Goal: Complete application form

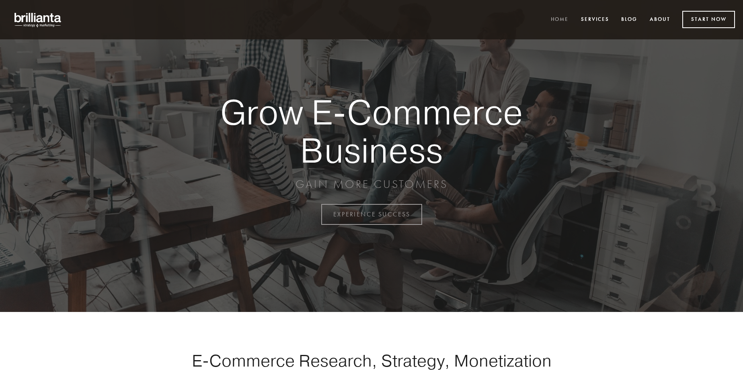
scroll to position [2107, 0]
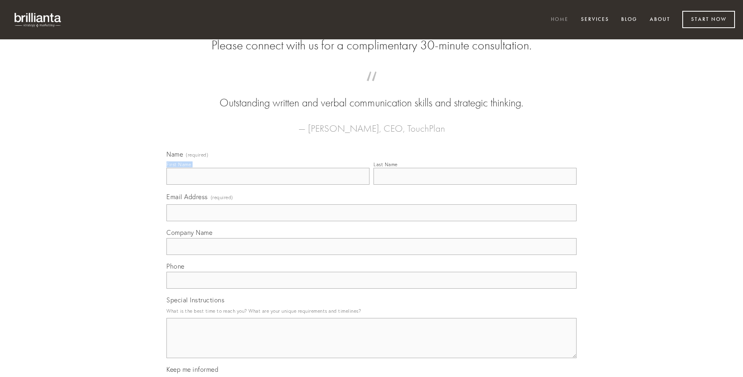
type input "[PERSON_NAME]"
click at [475, 185] on input "Last Name" at bounding box center [474, 176] width 203 height 17
type input "[PERSON_NAME]"
click at [371, 221] on input "Email Address (required)" at bounding box center [371, 213] width 410 height 17
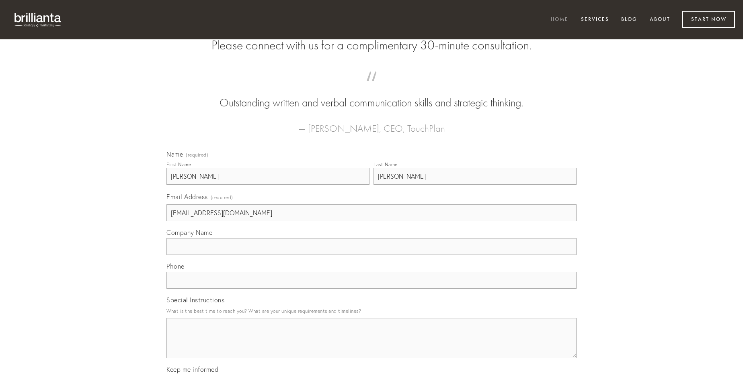
type input "[EMAIL_ADDRESS][DOMAIN_NAME]"
click at [371, 255] on input "Company Name" at bounding box center [371, 246] width 410 height 17
type input "arcus"
click at [371, 289] on input "text" at bounding box center [371, 280] width 410 height 17
click at [371, 346] on textarea "Special Instructions" at bounding box center [371, 338] width 410 height 40
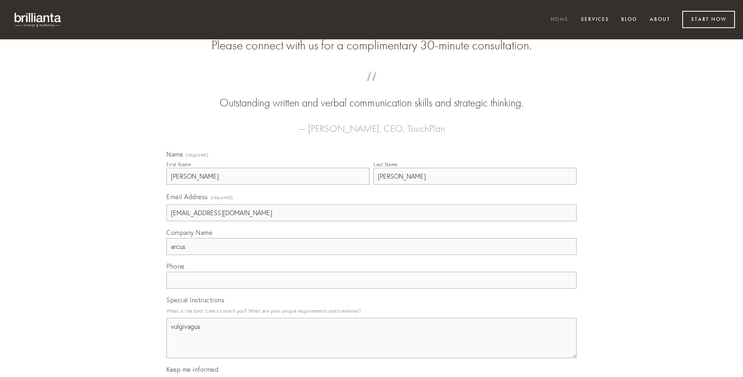
type textarea "vulgivagus"
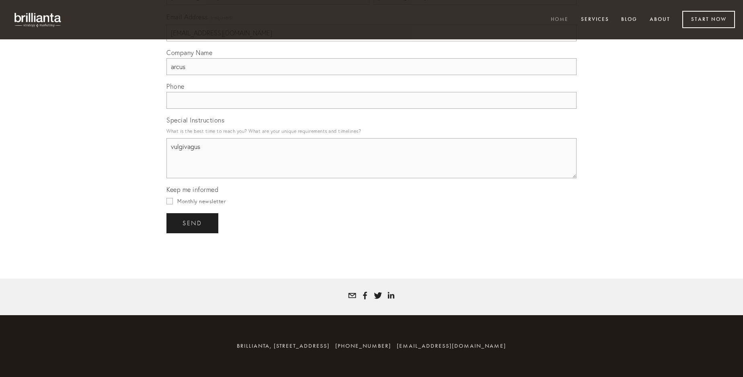
click at [193, 223] on span "send" at bounding box center [192, 223] width 20 height 7
